Goal: Find specific page/section: Find specific page/section

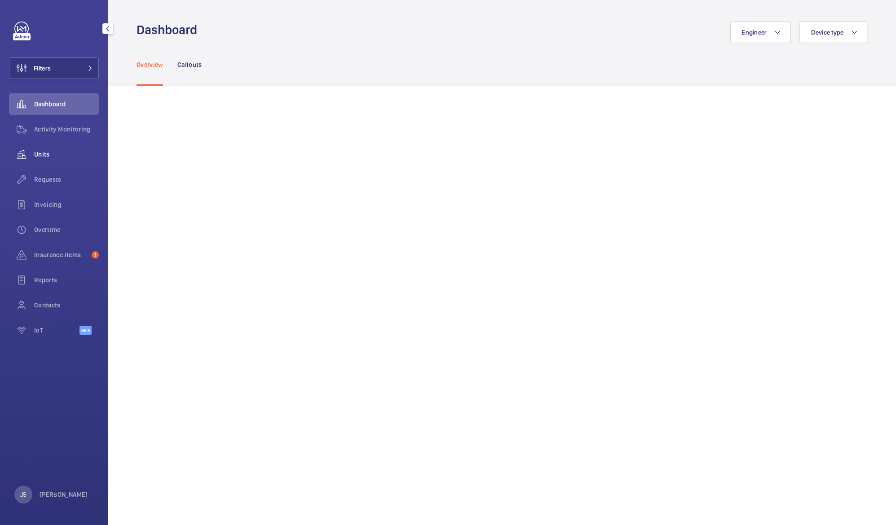
click at [59, 160] on div "Units" at bounding box center [54, 155] width 90 height 22
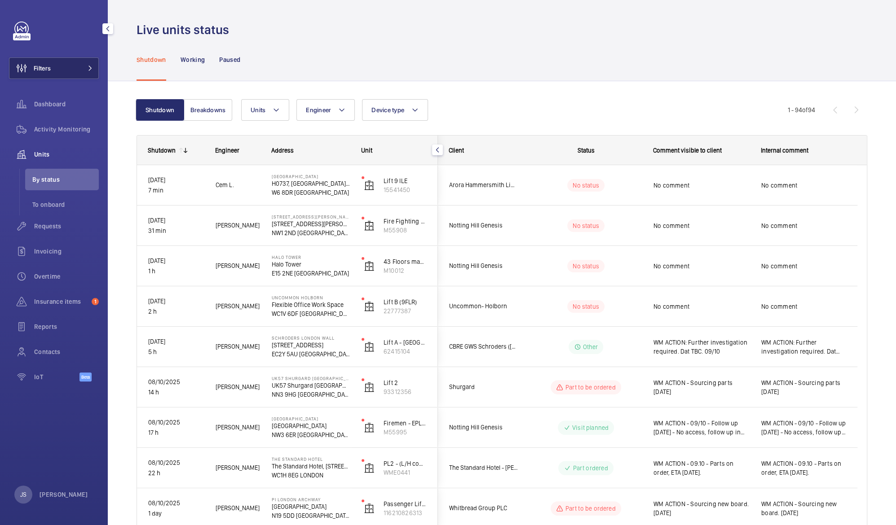
click at [54, 65] on button "Filters" at bounding box center [54, 68] width 90 height 22
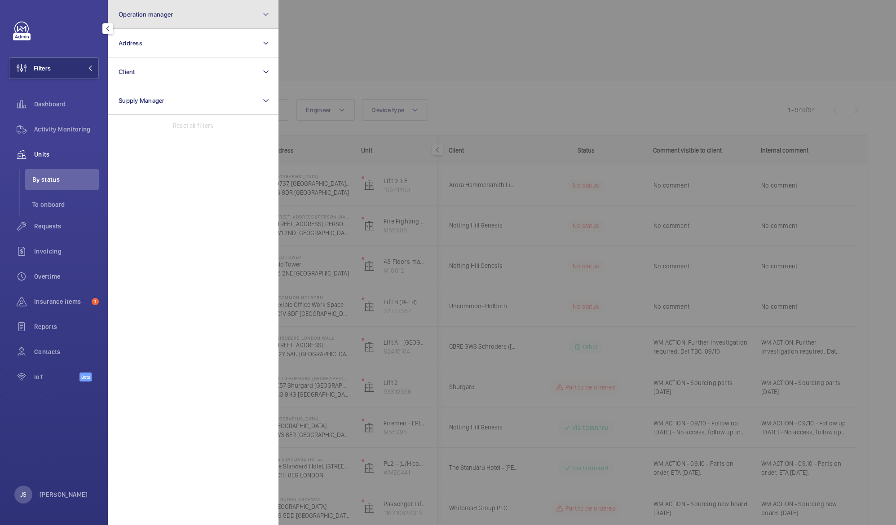
click at [135, 22] on button "Operation manager" at bounding box center [193, 14] width 171 height 29
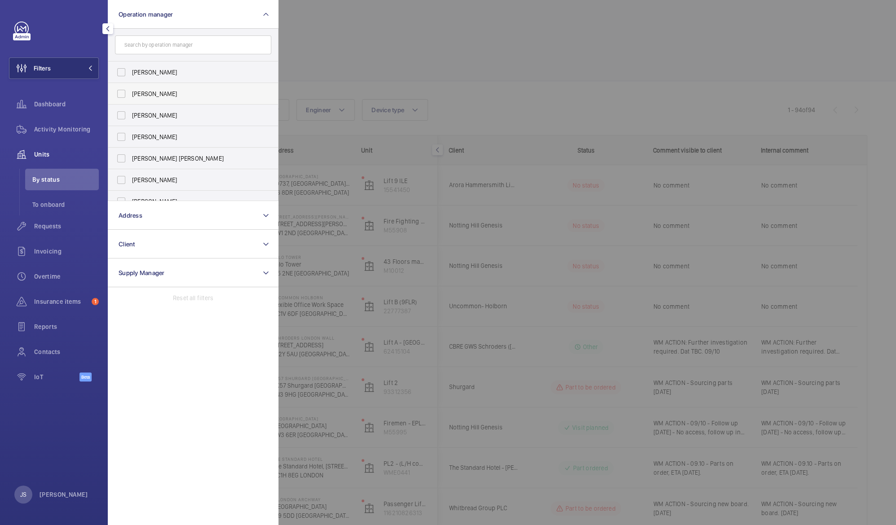
click at [143, 95] on span "[PERSON_NAME]" at bounding box center [193, 93] width 123 height 9
click at [130, 95] on input "[PERSON_NAME]" at bounding box center [121, 94] width 18 height 18
checkbox input "true"
click at [326, 37] on div at bounding box center [726, 262] width 896 height 525
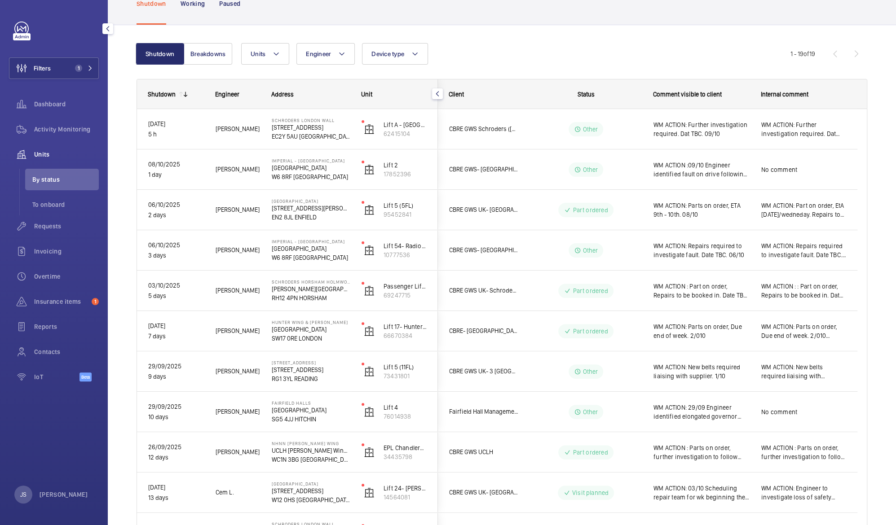
scroll to position [54, 0]
